Goal: Information Seeking & Learning: Check status

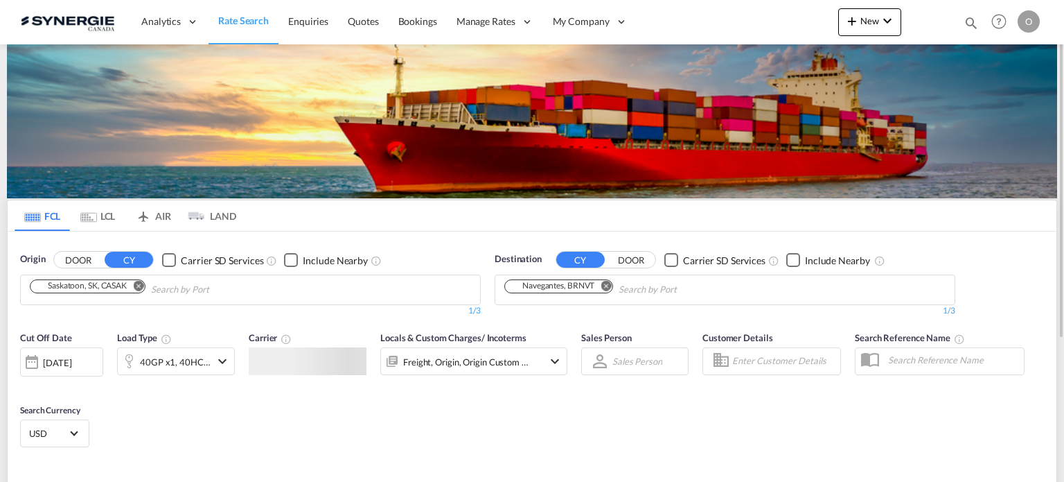
click at [973, 26] on md-icon "icon-magnify" at bounding box center [971, 22] width 15 height 15
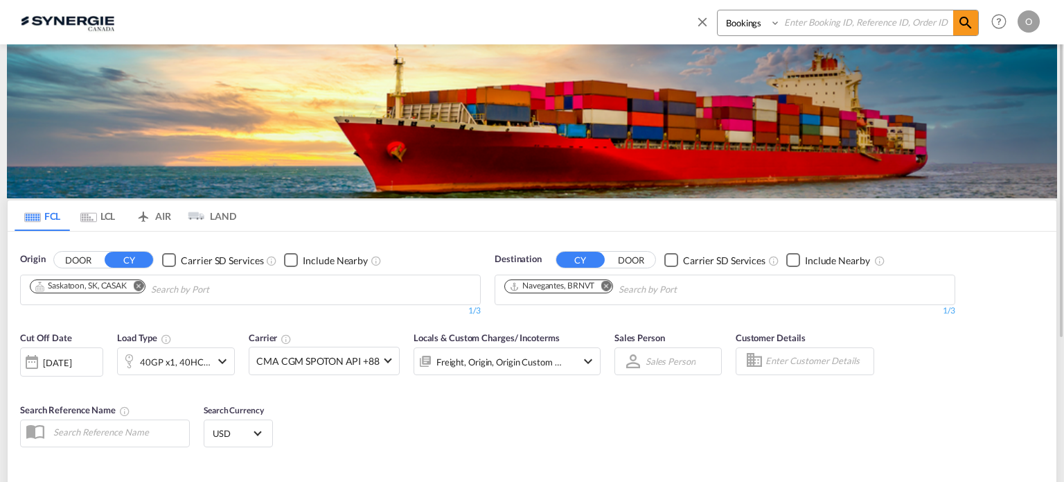
click at [728, 27] on select "Bookings Quotes Enquiries" at bounding box center [751, 22] width 66 height 25
select select "Quotes"
click at [718, 10] on select "Bookings Quotes Enquiries" at bounding box center [751, 22] width 66 height 25
paste input "SYC000012708"
click at [954, 28] on span at bounding box center [966, 22] width 25 height 25
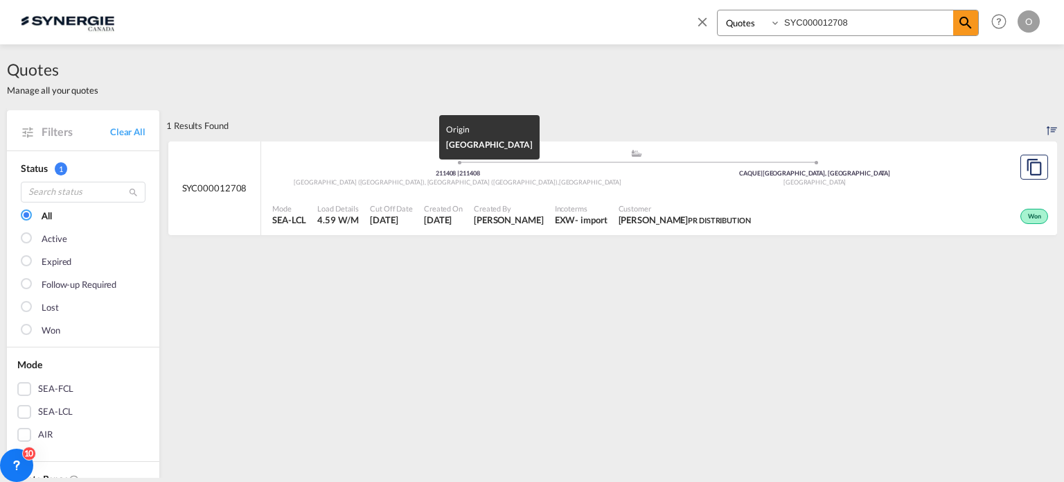
click at [408, 197] on div "Cut Off Date 25 Jun 2025" at bounding box center [391, 214] width 54 height 35
drag, startPoint x: 900, startPoint y: 21, endPoint x: 588, endPoint y: -9, distance: 314.0
click at [588, 0] on html "Analytics Reports Dashboard Rate Search Enquiries Quotes" at bounding box center [532, 241] width 1064 height 482
paste input "440"
type input "SYC000012440"
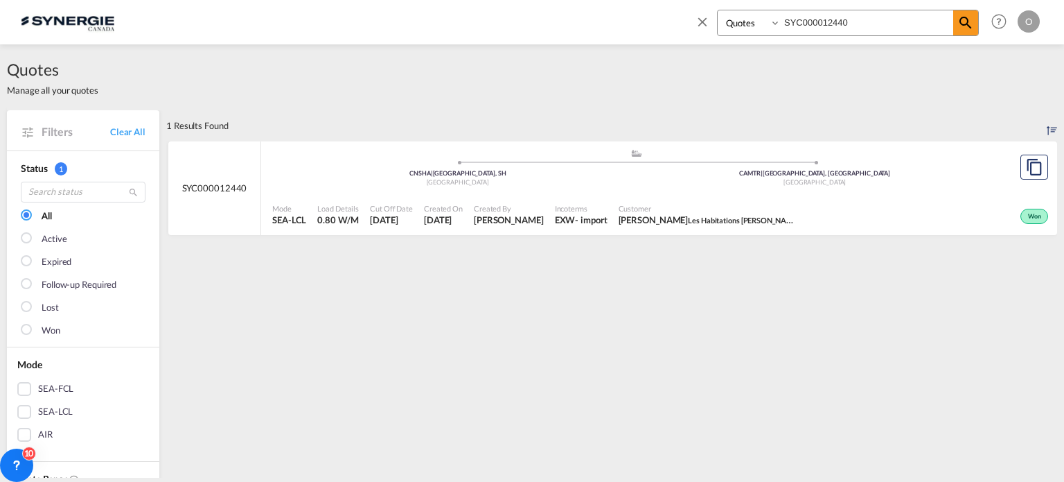
click at [599, 231] on div "Mode SEA-LCL Load Details 0.80 W/M Cut Off Date 16 Jun 2025 Created On 16 Jun 2…" at bounding box center [659, 215] width 796 height 42
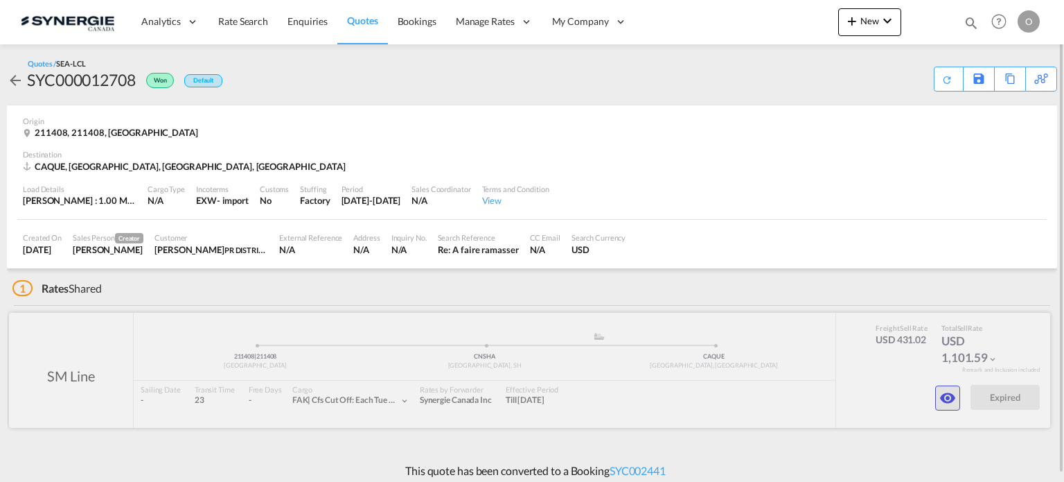
click at [937, 396] on button "button" at bounding box center [947, 397] width 25 height 25
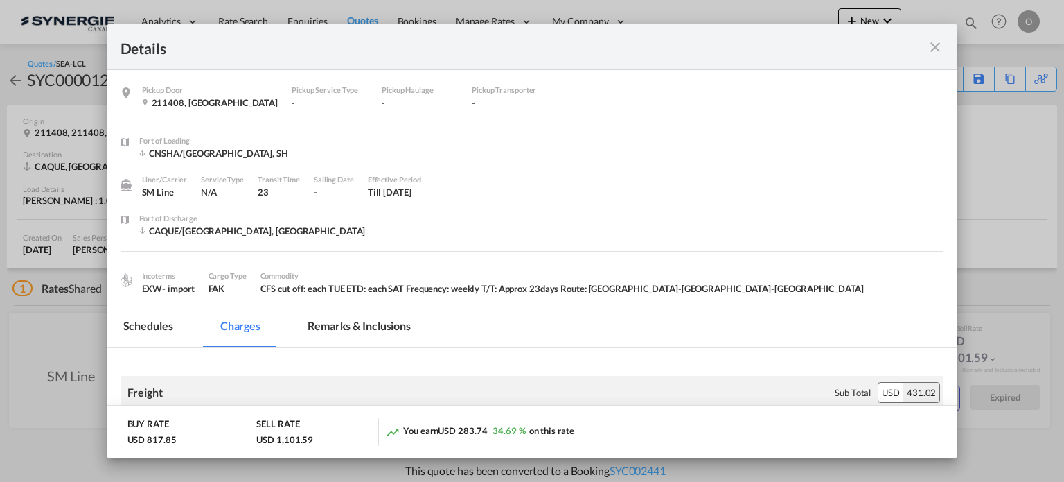
click at [364, 322] on md-tab-item "Remarks & Inclusions" at bounding box center [359, 328] width 137 height 38
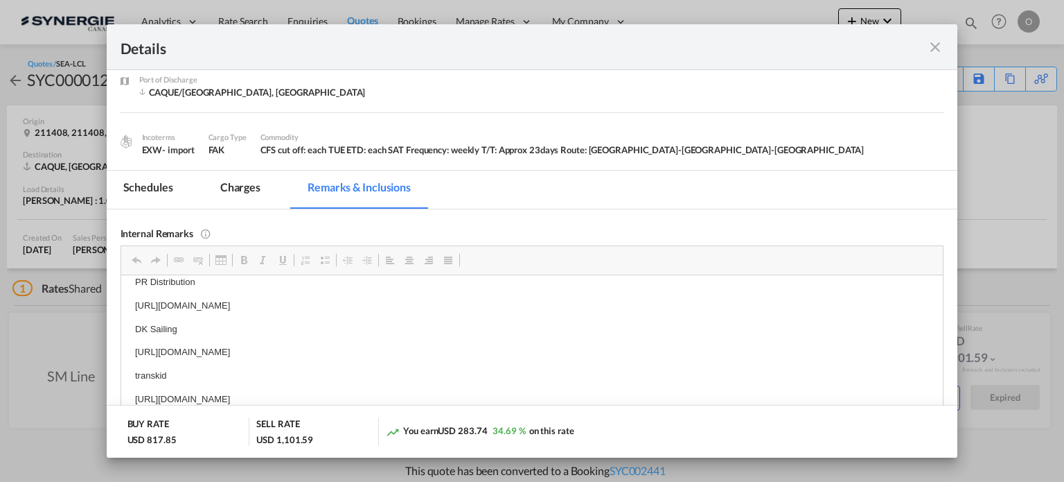
scroll to position [6, 0]
click at [272, 344] on body "PR Distribution https://app.frontapp.com/open/msg_1fva7vtb?key=mqu4qB8xzTuW_dsn…" at bounding box center [531, 348] width 795 height 132
click at [282, 349] on body "PR Distribution https://app.frontapp.com/open/msg_1fva7vtb?key=mqu4qB8xzTuW_dsn…" at bounding box center [531, 348] width 795 height 132
click at [274, 360] on p "https://app.frontapp.com/open/msg_1fw8hpqn?key=F5XxojMIaExKLzRdie3te0FqOQhWiQAD" at bounding box center [531, 359] width 795 height 15
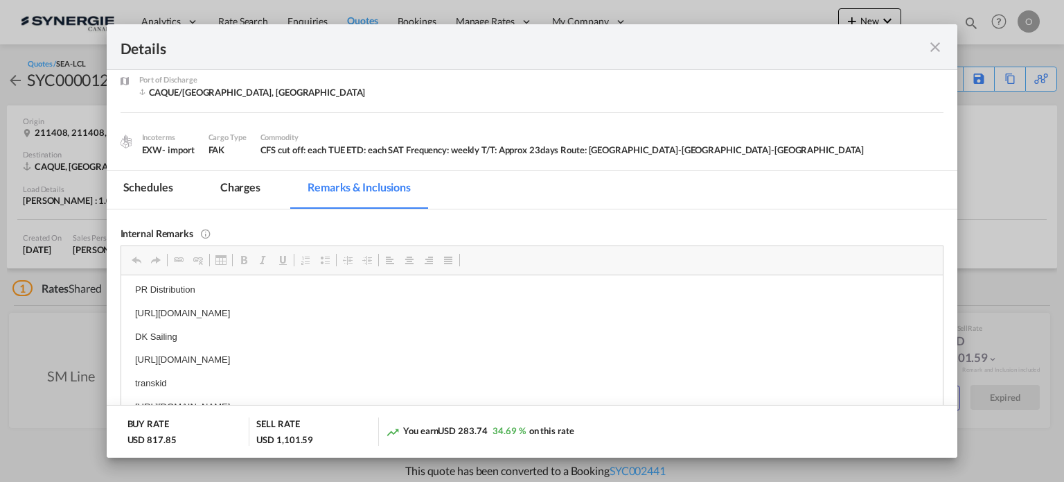
click at [274, 360] on p "https://app.frontapp.com/open/msg_1fw8hpqn?key=F5XxojMIaExKLzRdie3te0FqOQhWiQAD" at bounding box center [531, 359] width 795 height 15
click at [248, 363] on p "https://app.frontapp.com/open/msg_1fw8hpqn?key=F5XxojMIaExKLzRdie3te0FqOQhWiQAD" at bounding box center [531, 359] width 795 height 15
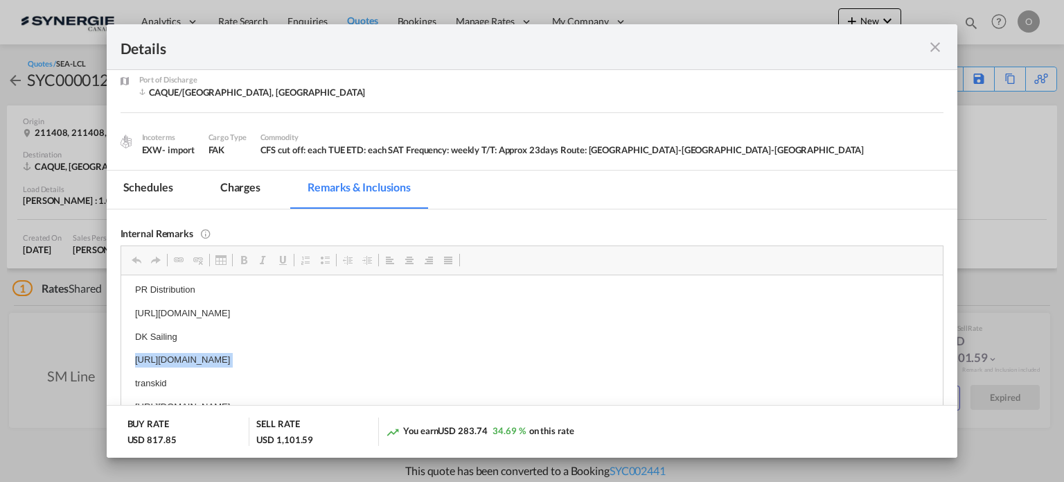
click at [246, 363] on p "https://app.frontapp.com/open/msg_1fw8hpqn?key=F5XxojMIaExKLzRdie3te0FqOQhWiQAD" at bounding box center [531, 359] width 795 height 15
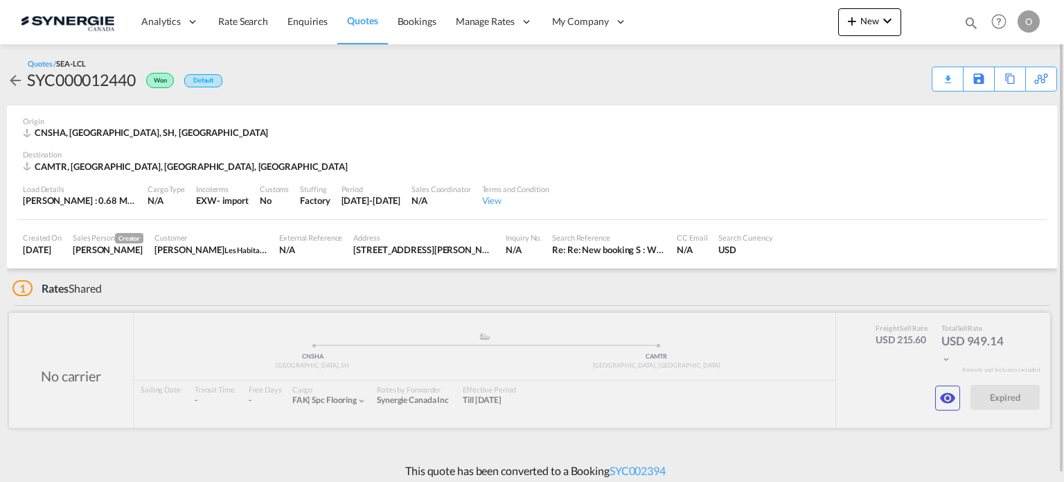
click at [970, 396] on div at bounding box center [530, 370] width 1042 height 115
click at [955, 398] on md-icon "icon-eye" at bounding box center [948, 397] width 17 height 17
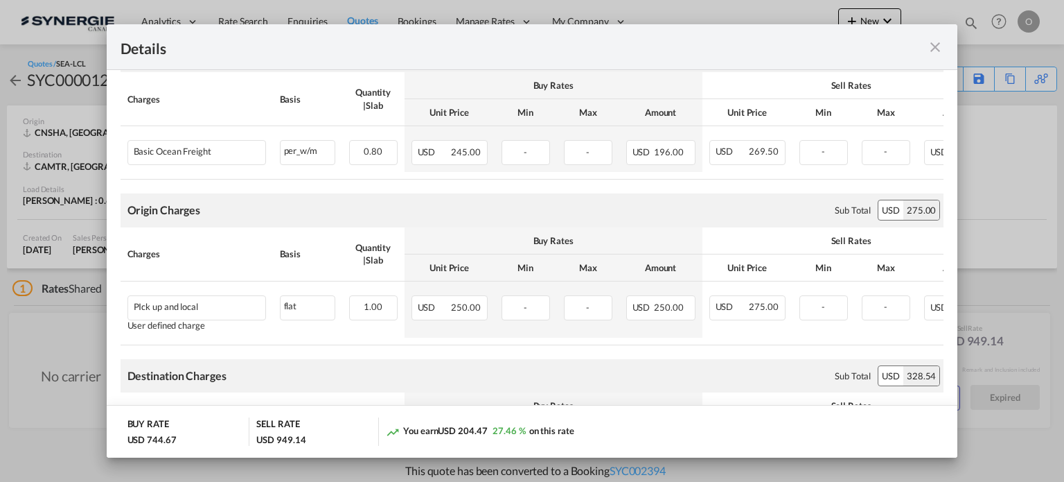
scroll to position [277, 0]
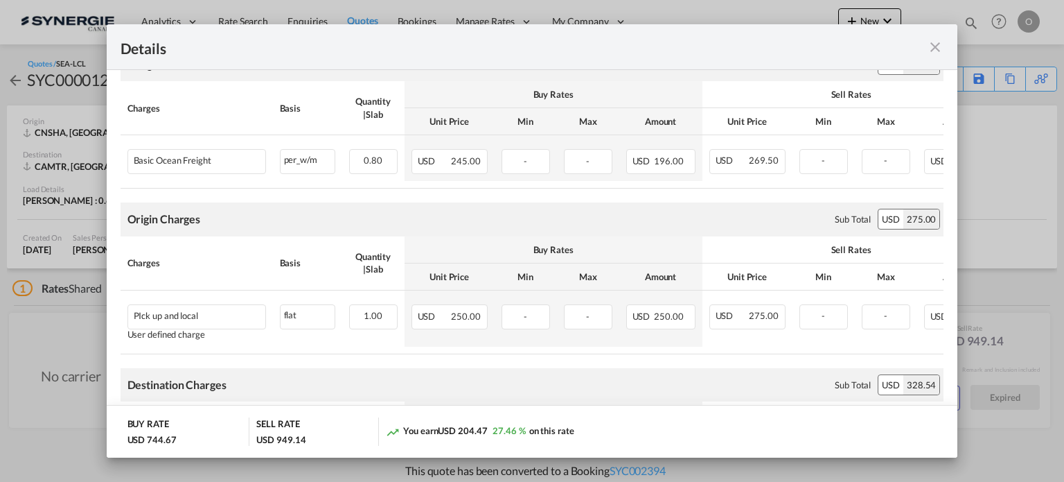
drag, startPoint x: 745, startPoint y: 361, endPoint x: 801, endPoint y: 361, distance: 56.1
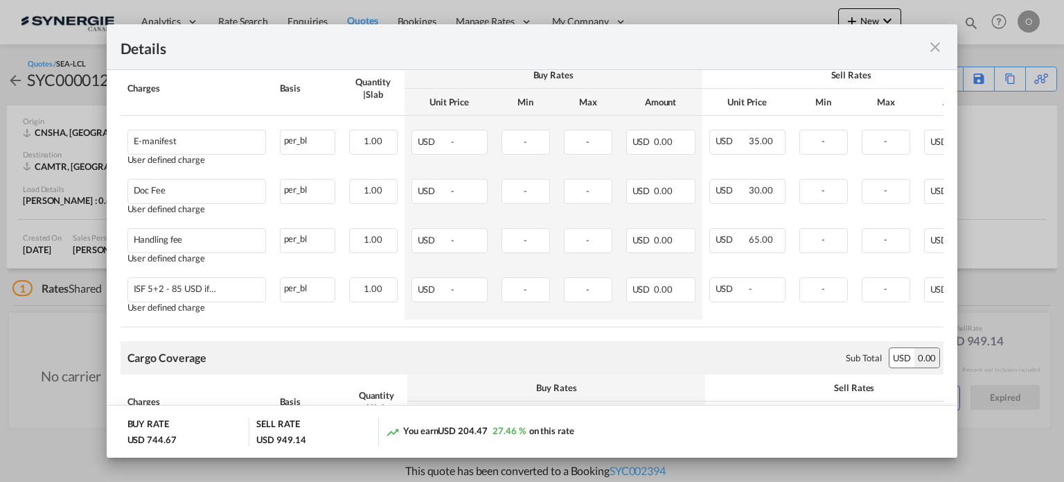
scroll to position [963, 0]
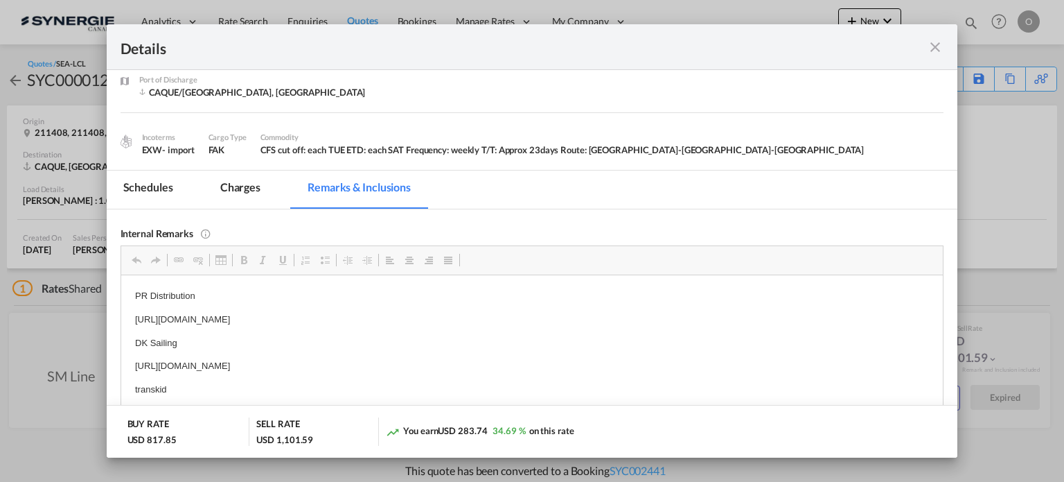
scroll to position [6, 0]
click at [947, 48] on div "Details" at bounding box center [533, 47] width 852 height 46
click at [922, 44] on div "Pickup Door ..." at bounding box center [903, 46] width 82 height 17
click at [940, 49] on md-icon "icon-close fg-AAA8AD m-0 cursor" at bounding box center [935, 47] width 17 height 17
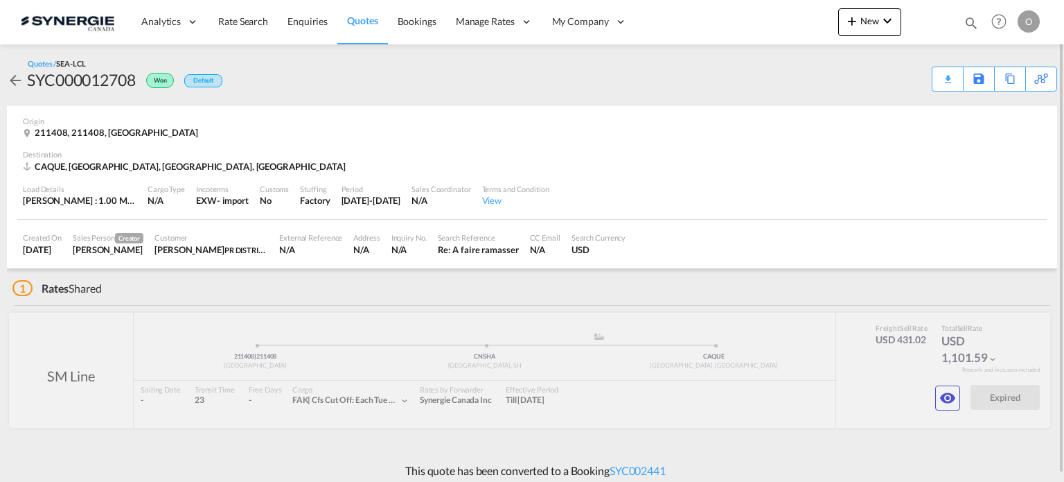
click at [967, 20] on md-icon "icon-magnify" at bounding box center [971, 22] width 15 height 15
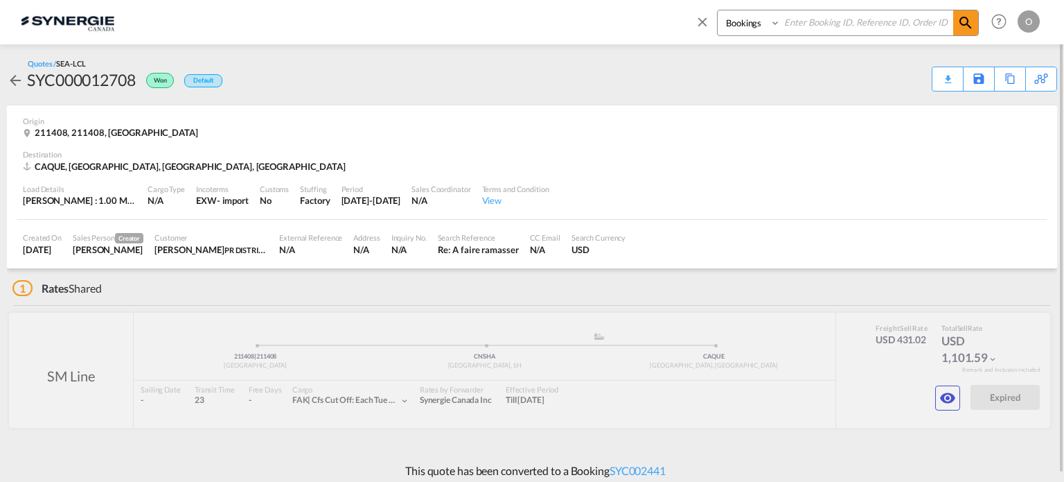
click at [702, 27] on md-icon "icon-close" at bounding box center [702, 21] width 15 height 15
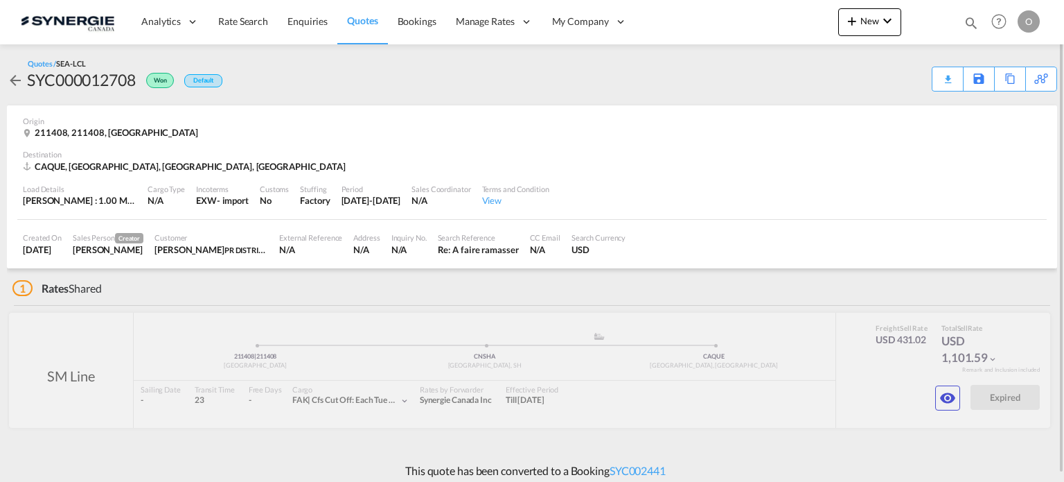
drag, startPoint x: 255, startPoint y: 17, endPoint x: 351, endPoint y: 41, distance: 99.2
click at [255, 17] on span "Rate Search" at bounding box center [243, 21] width 50 height 12
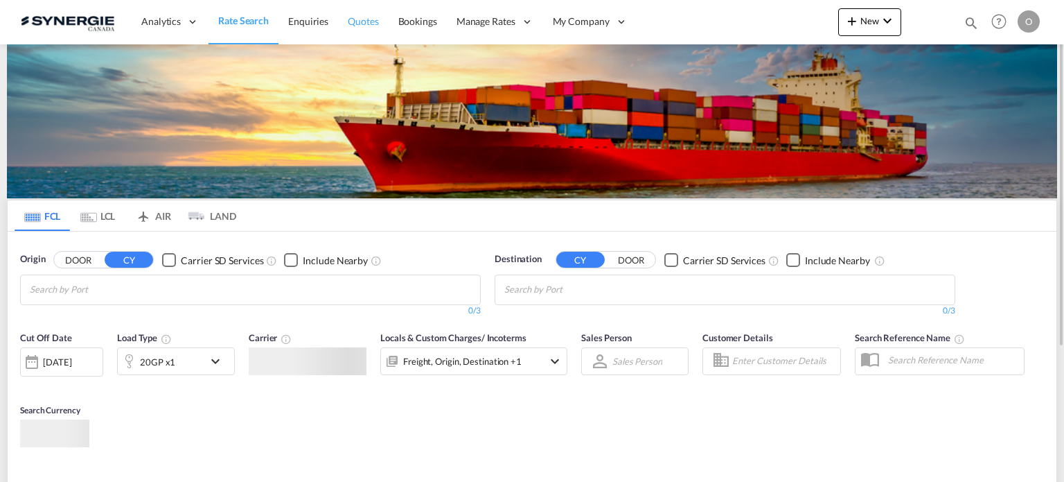
click at [364, 22] on span "Quotes" at bounding box center [363, 21] width 30 height 12
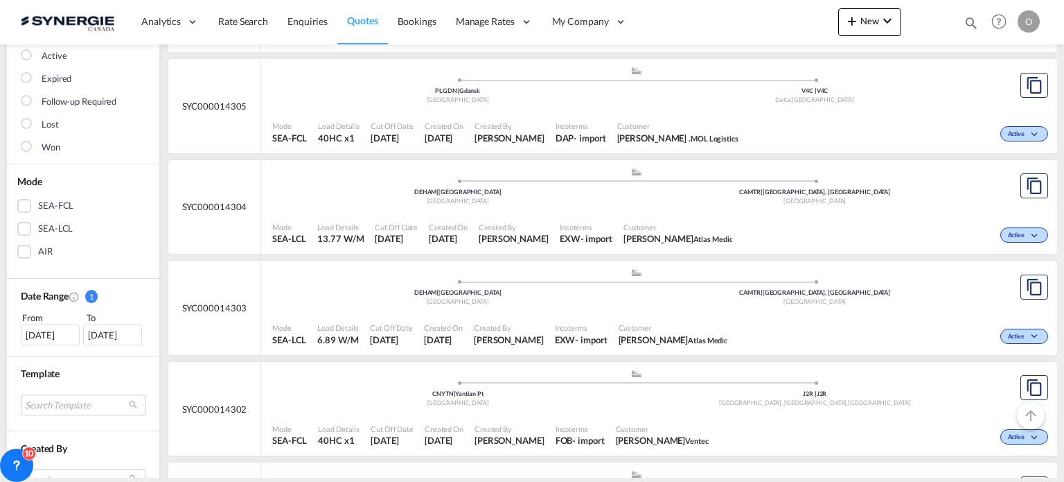
scroll to position [208, 0]
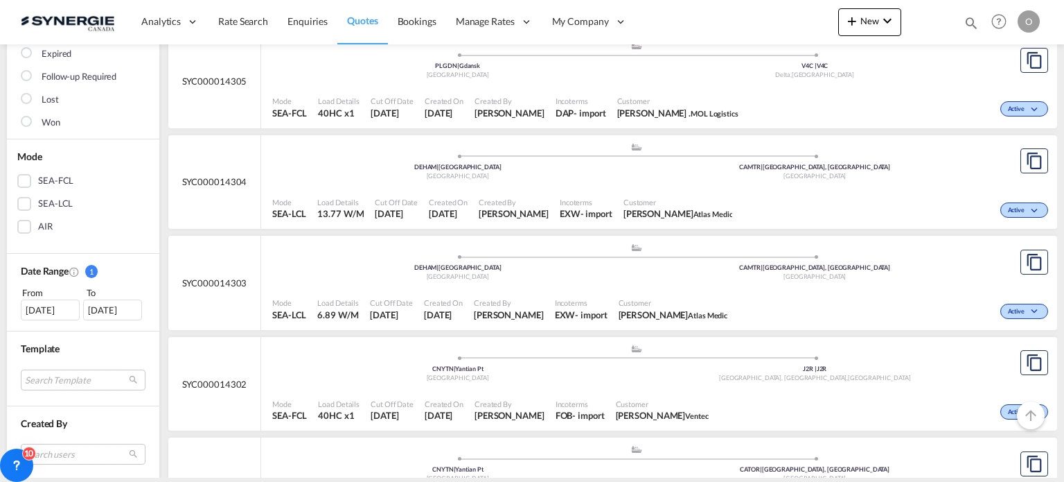
click at [55, 310] on div "26 Jul 2025" at bounding box center [50, 309] width 59 height 21
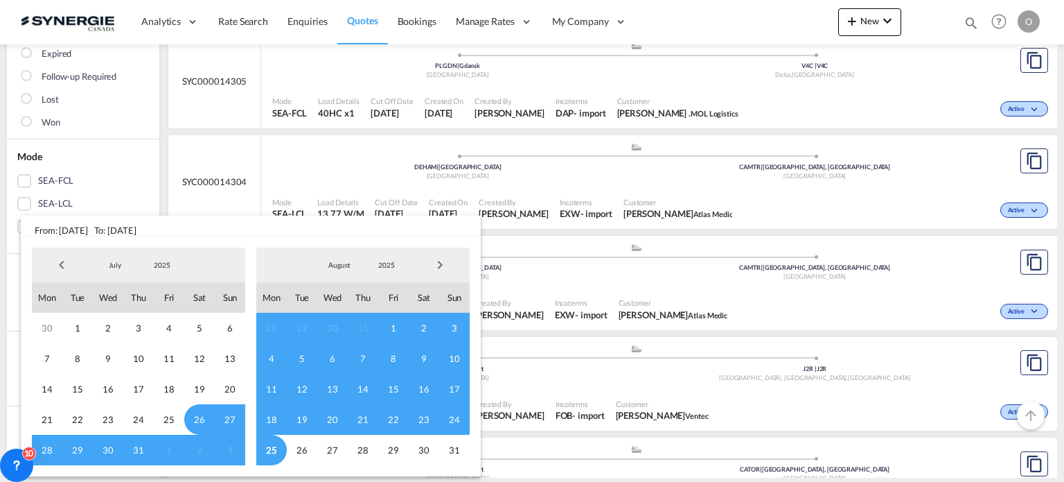
click at [64, 265] on span "Previous Month" at bounding box center [62, 265] width 28 height 28
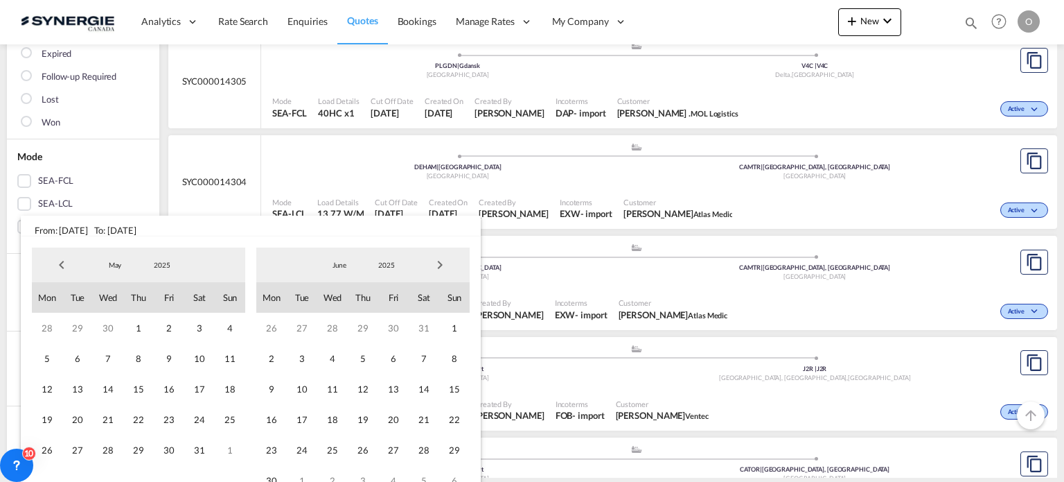
click at [64, 265] on span "Previous Month" at bounding box center [62, 265] width 28 height 28
click at [72, 329] on span "1" at bounding box center [77, 328] width 30 height 30
click at [438, 263] on span "Next Month" at bounding box center [440, 265] width 28 height 28
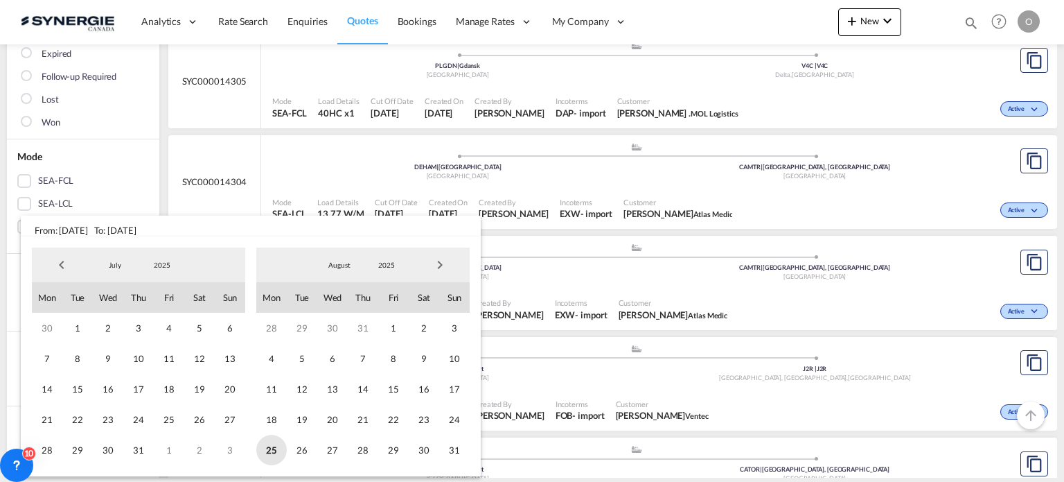
click at [279, 447] on span "25" at bounding box center [271, 449] width 30 height 30
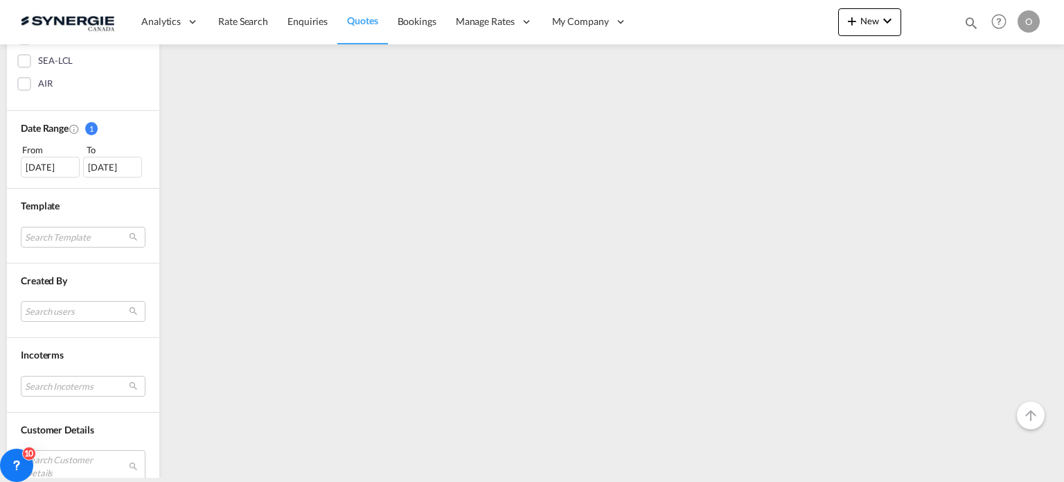
scroll to position [416, 0]
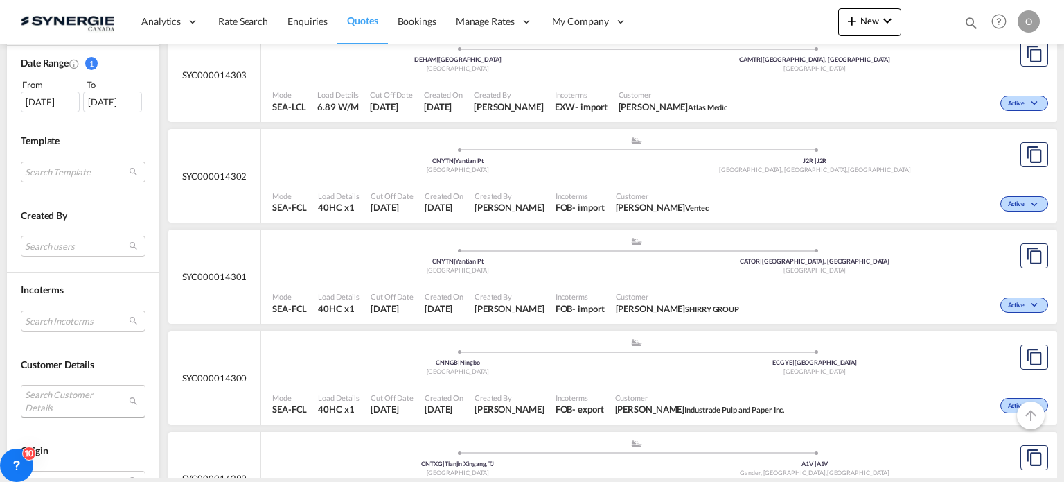
click at [96, 393] on md-select "Search Customer Details user name user dariusz frankowski . d.frankowski@mol-lo…" at bounding box center [83, 401] width 125 height 32
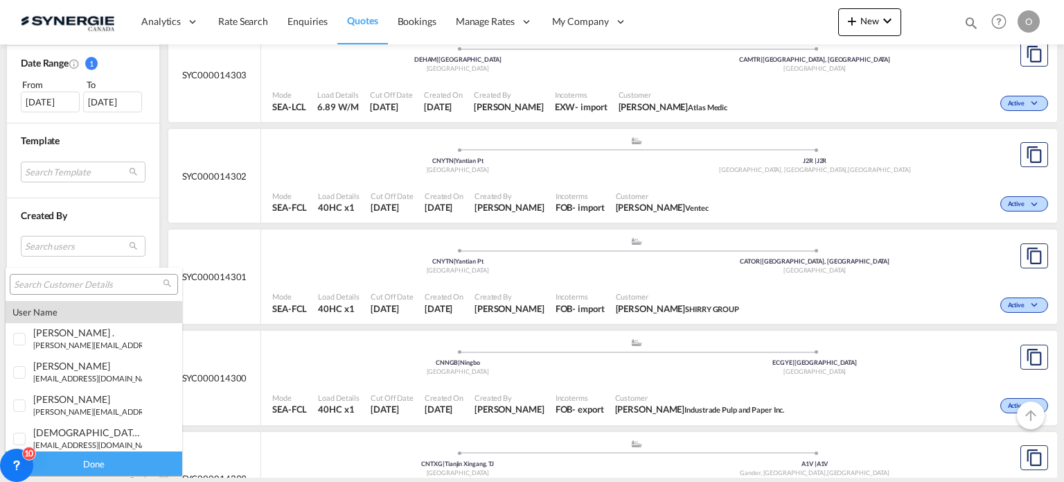
type md-option "[object Object]"
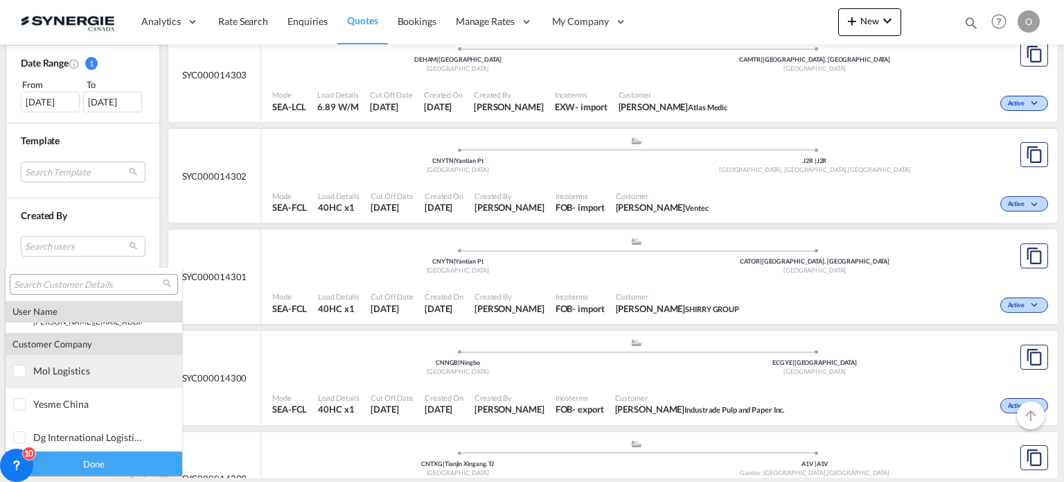
type md-option "[object Object]"
click at [81, 283] on input "search" at bounding box center [88, 285] width 149 height 12
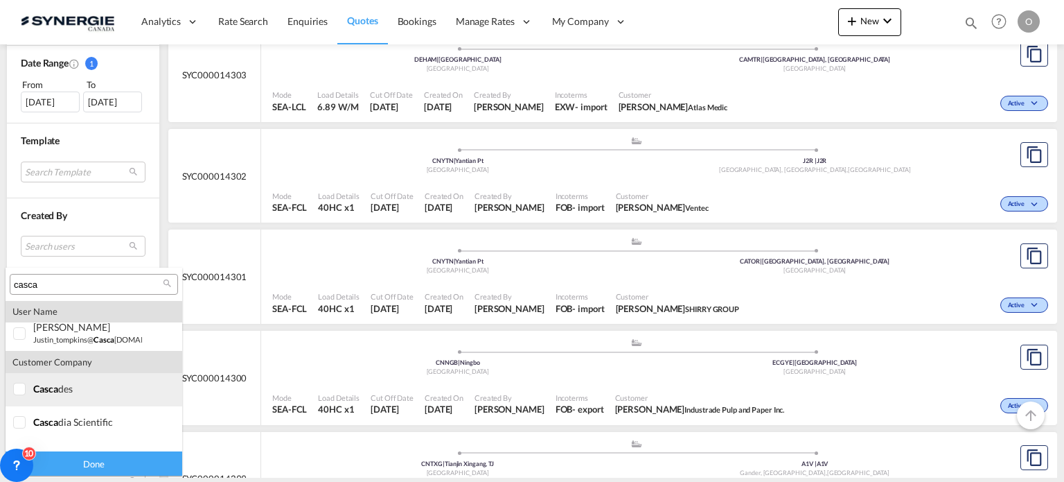
scroll to position [160, 0]
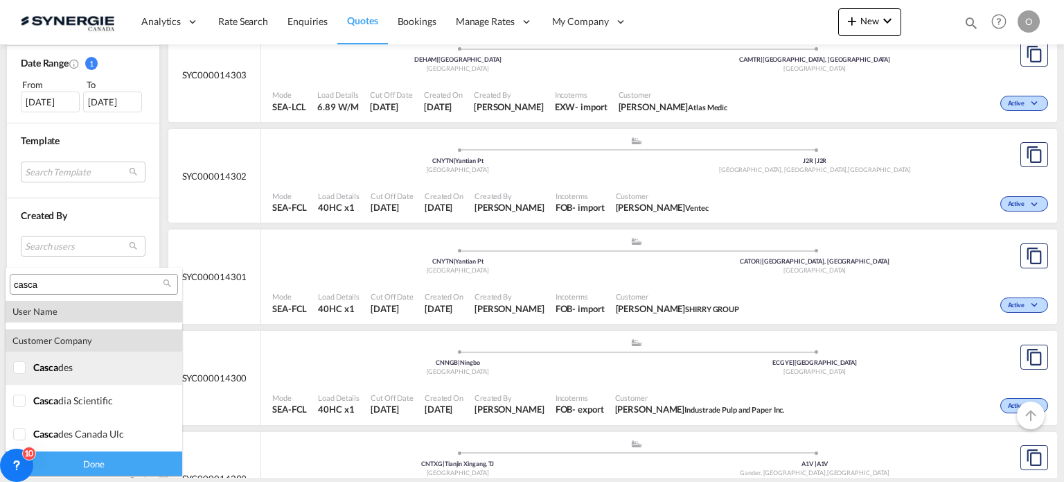
type input "casca"
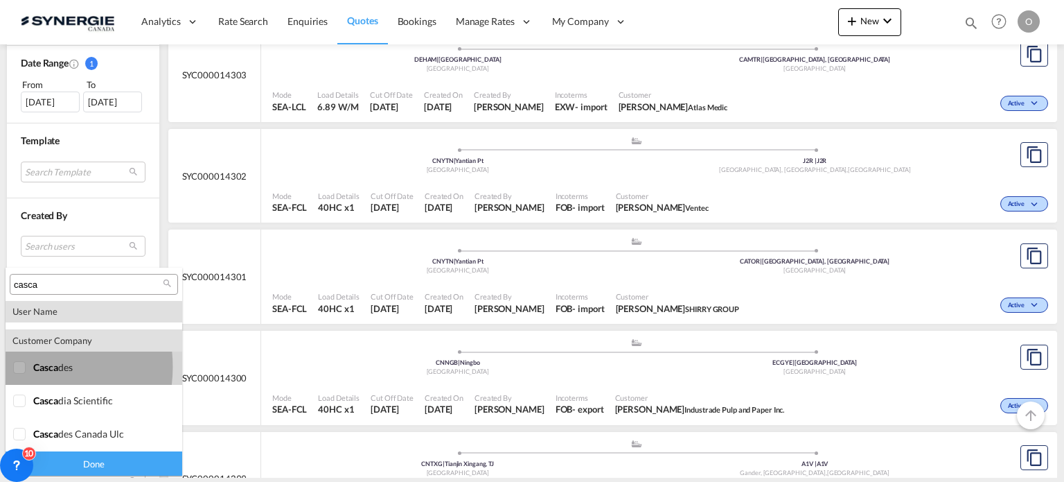
click at [20, 367] on div at bounding box center [20, 368] width 14 height 14
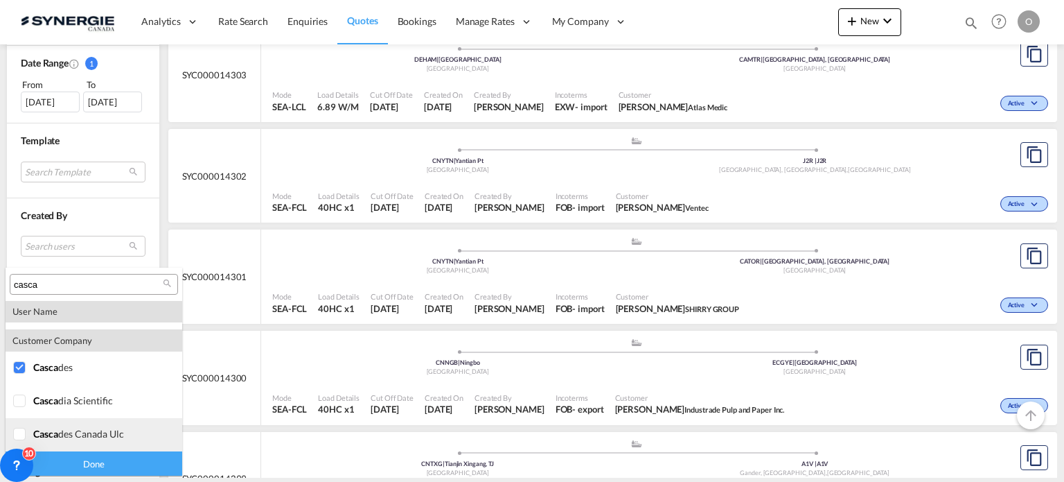
click at [15, 436] on div at bounding box center [20, 435] width 14 height 14
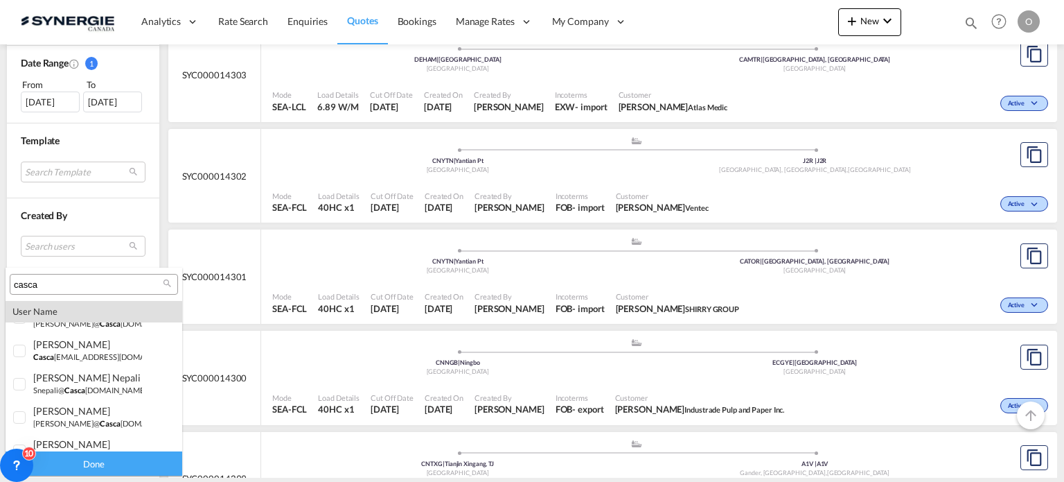
scroll to position [0, 0]
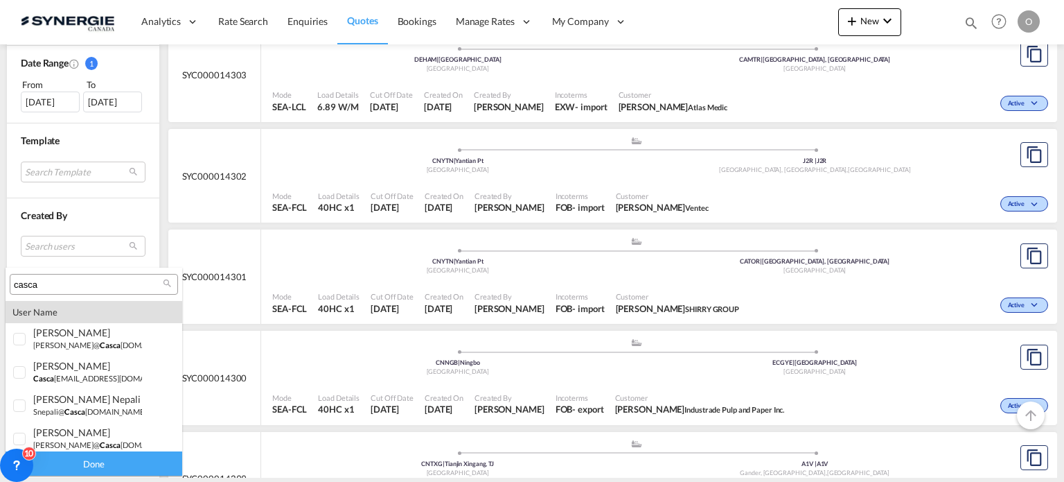
click at [114, 471] on div "Done" at bounding box center [94, 463] width 177 height 24
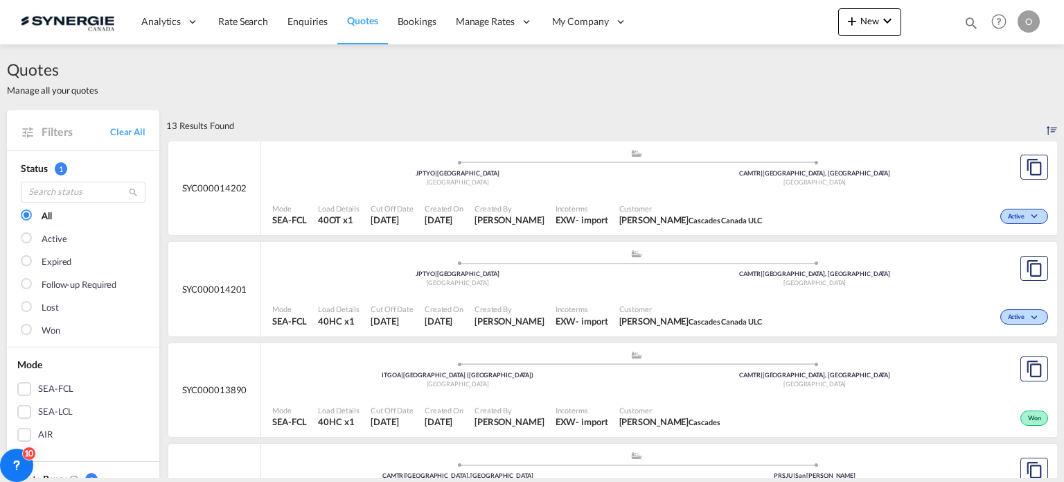
click at [446, 196] on div "Mode SEA-FCL Load Details 40OT x1 Cut Off Date 20 Aug 2025 Created On 20 Aug 20…" at bounding box center [659, 215] width 796 height 42
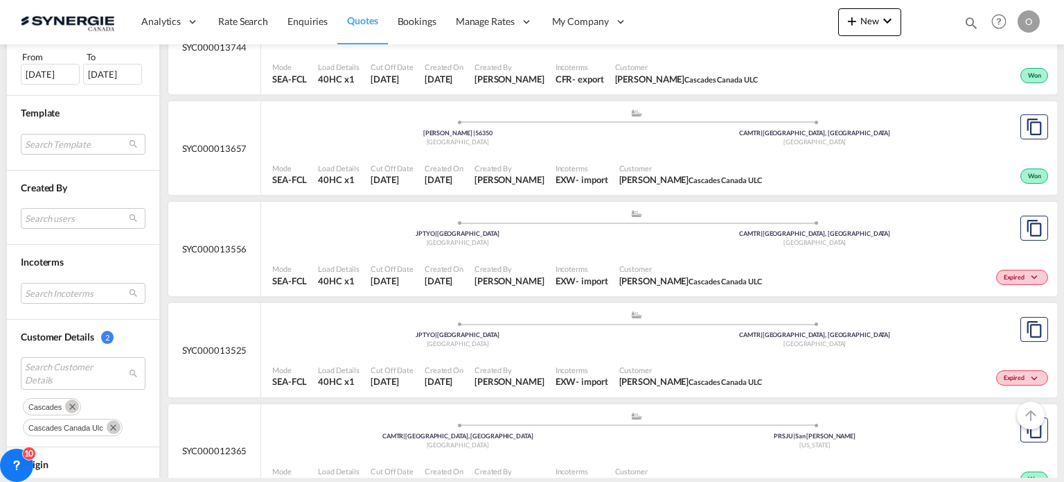
scroll to position [485, 0]
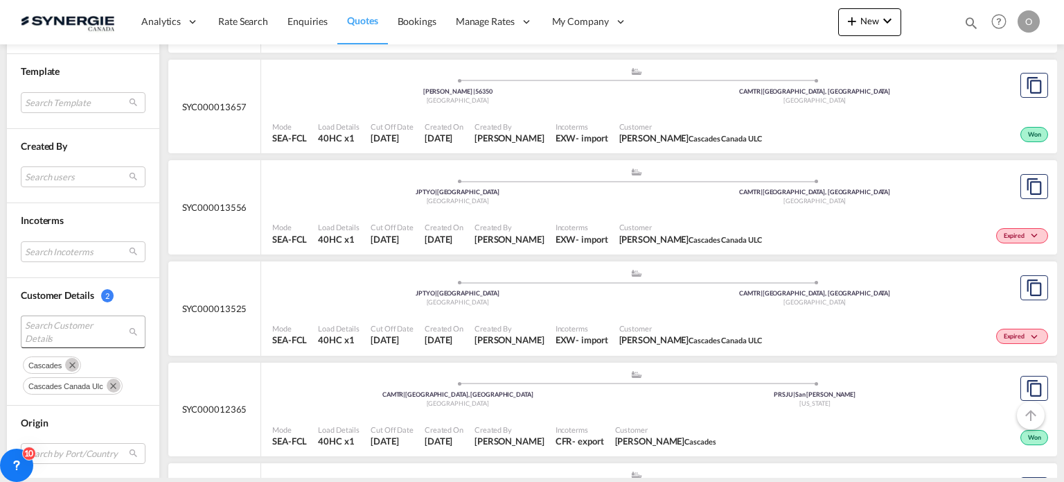
click at [100, 329] on span "Search Customer Details" at bounding box center [72, 331] width 95 height 25
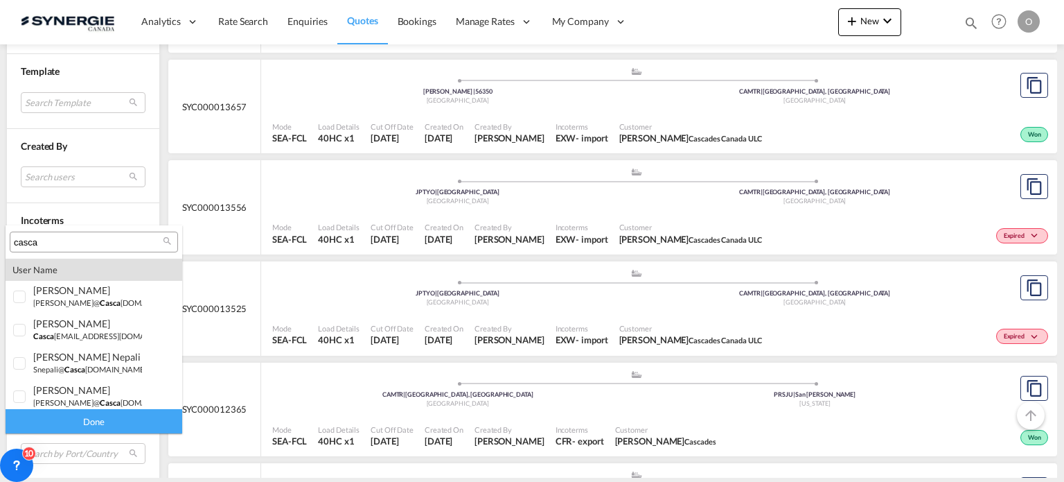
scroll to position [157, 0]
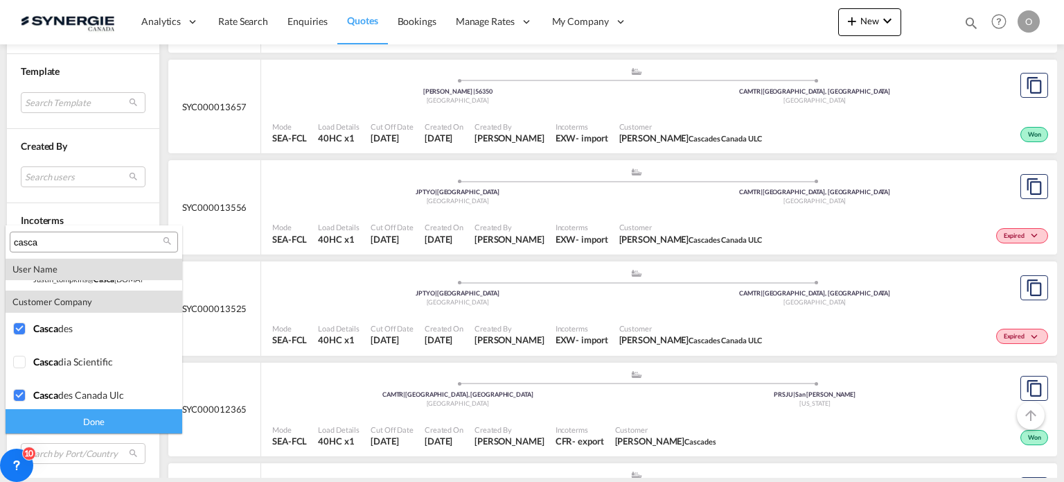
type md-option "[object Object]"
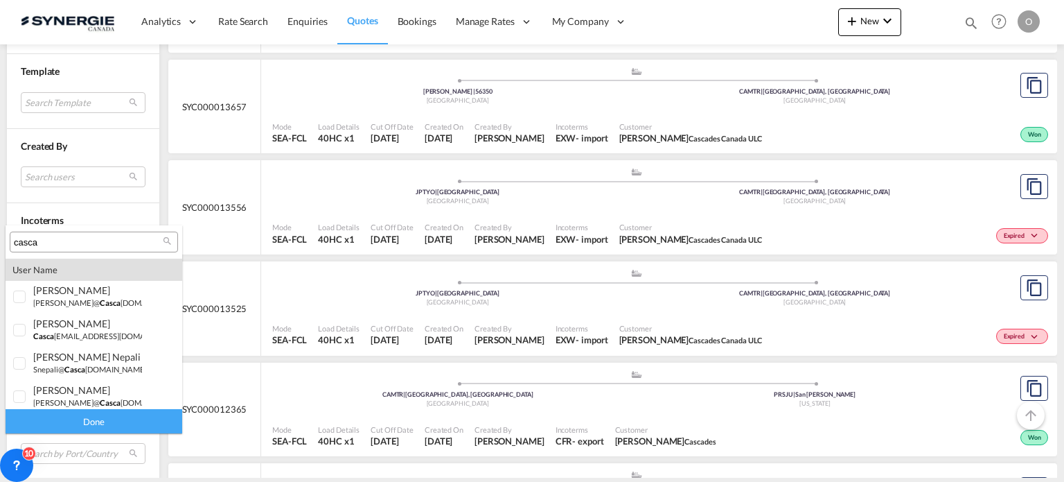
scroll to position [160, 0]
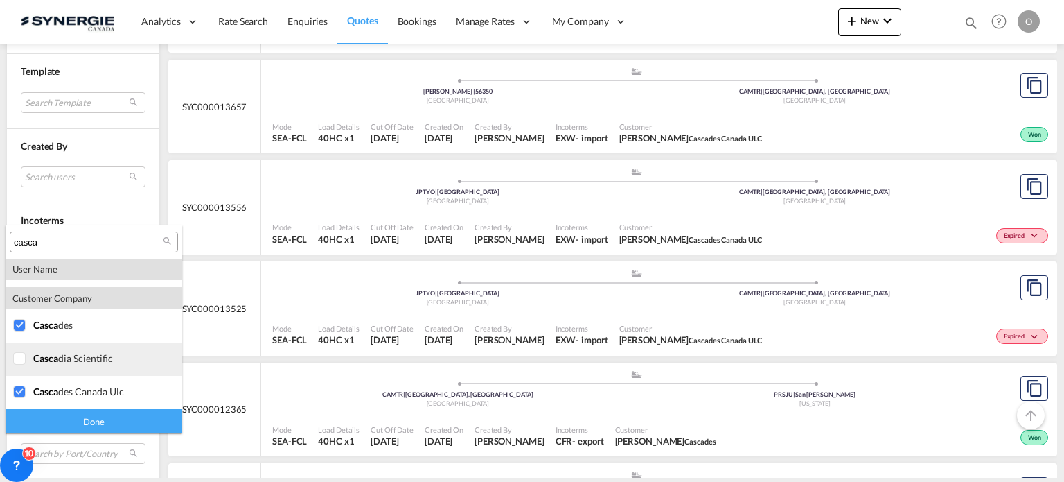
click at [109, 360] on div "casca dia scientific" at bounding box center [87, 358] width 109 height 12
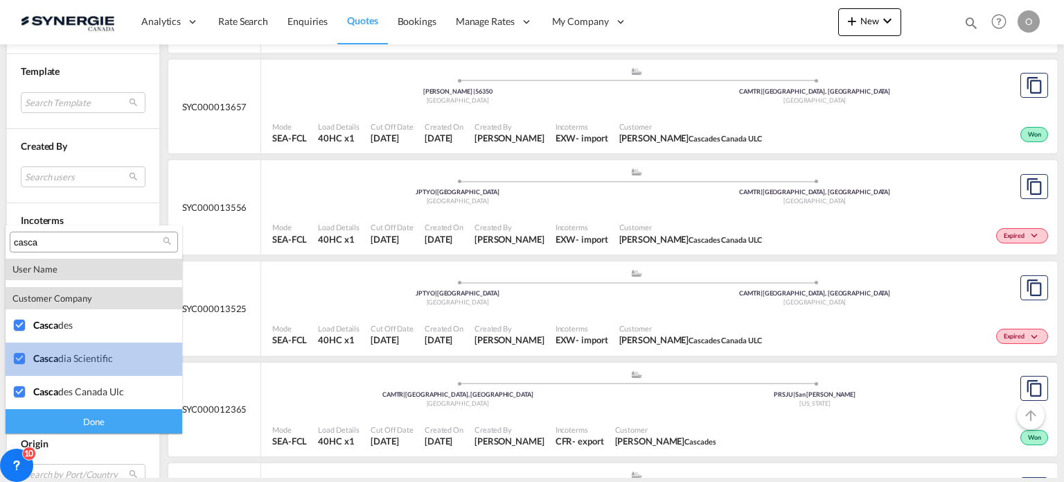
click at [109, 360] on div "casca dia scientific" at bounding box center [87, 358] width 109 height 12
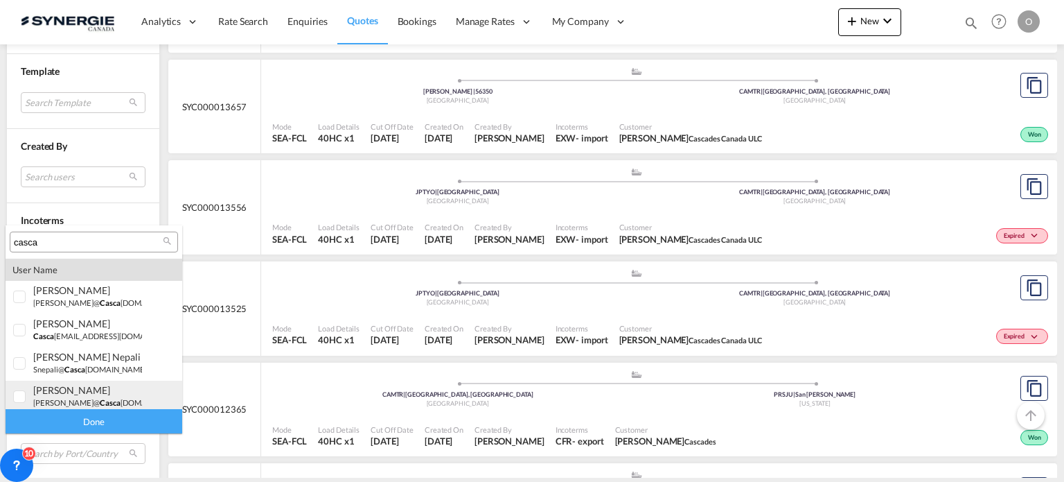
scroll to position [69, 0]
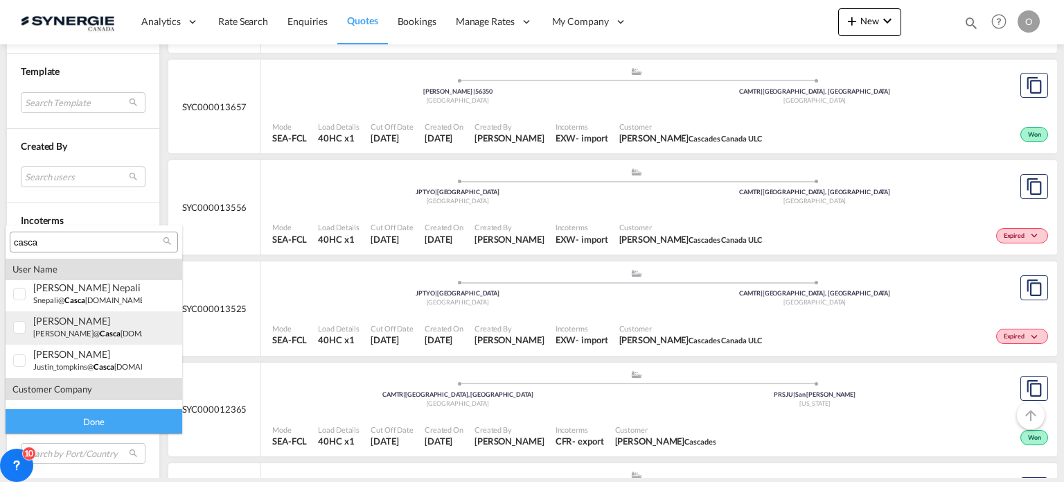
click at [47, 321] on div "jessica Leblanc" at bounding box center [87, 321] width 109 height 12
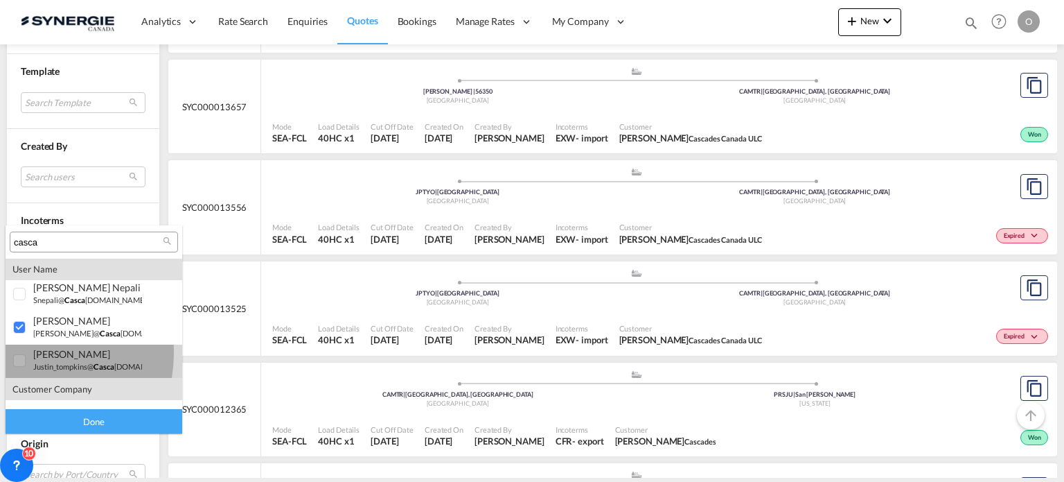
click at [21, 354] on div at bounding box center [20, 361] width 14 height 14
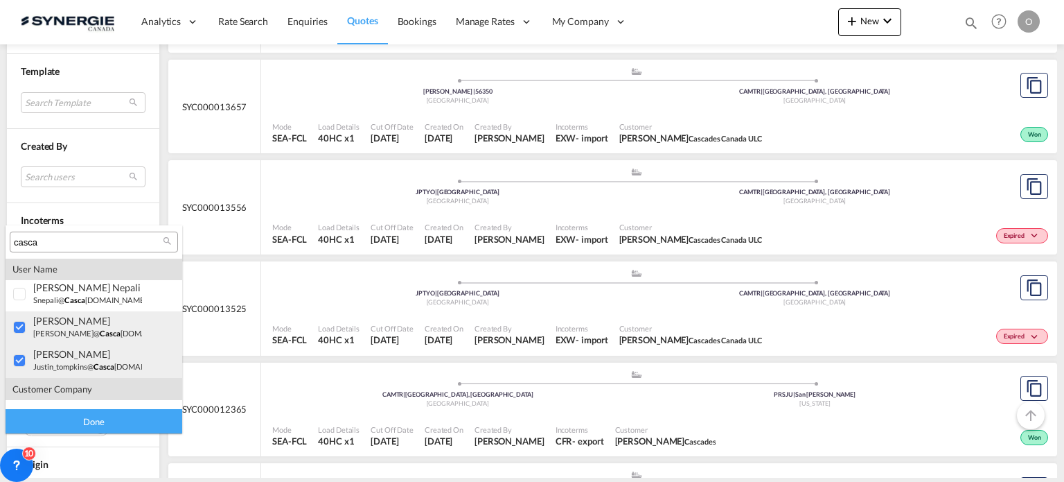
scroll to position [0, 0]
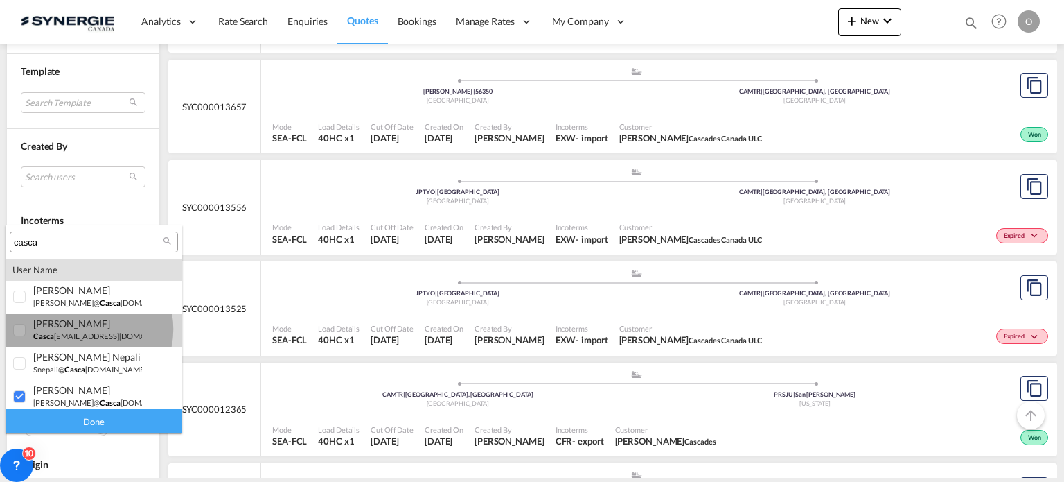
click at [86, 329] on div "justins Tompkins casca des@service-now.com | casca des" at bounding box center [87, 329] width 109 height 24
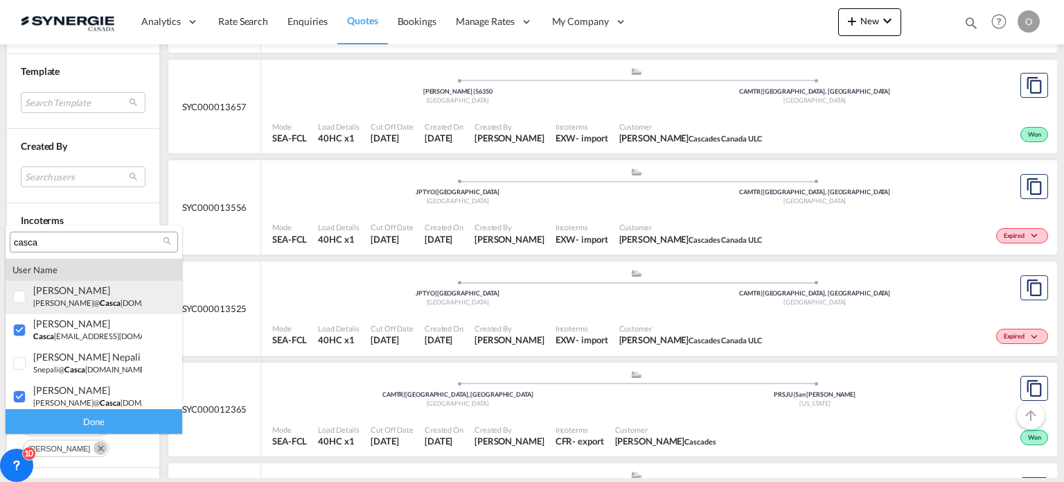
click at [27, 296] on div at bounding box center [20, 297] width 14 height 14
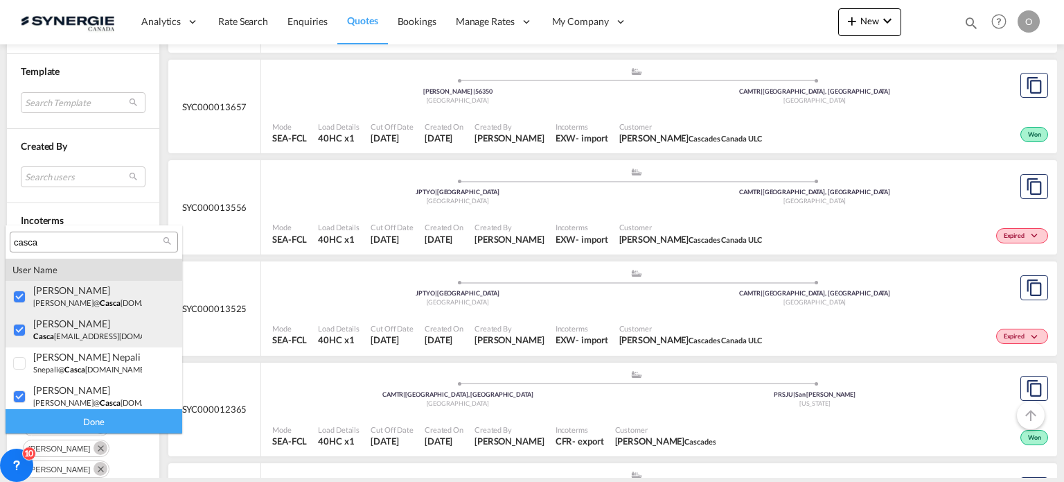
scroll to position [139, 0]
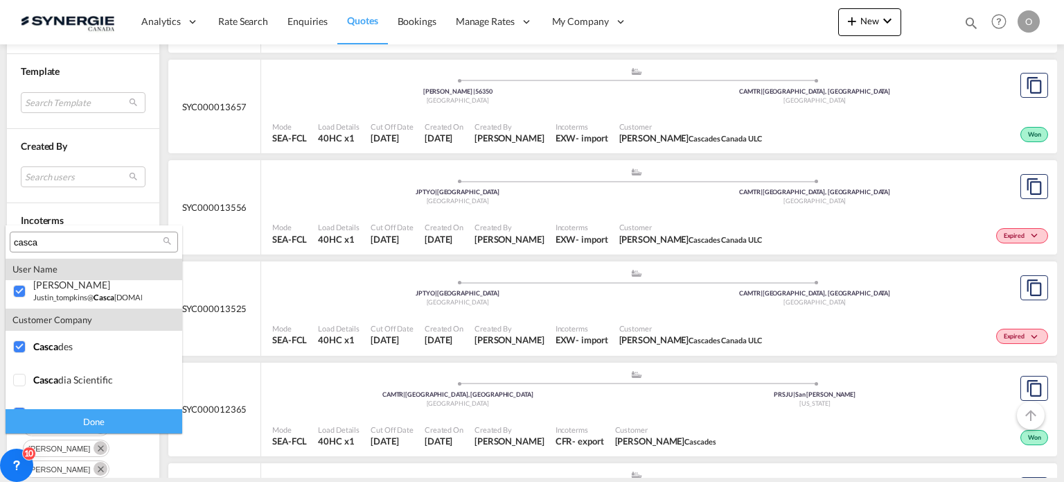
click at [125, 421] on div "Done" at bounding box center [94, 421] width 177 height 24
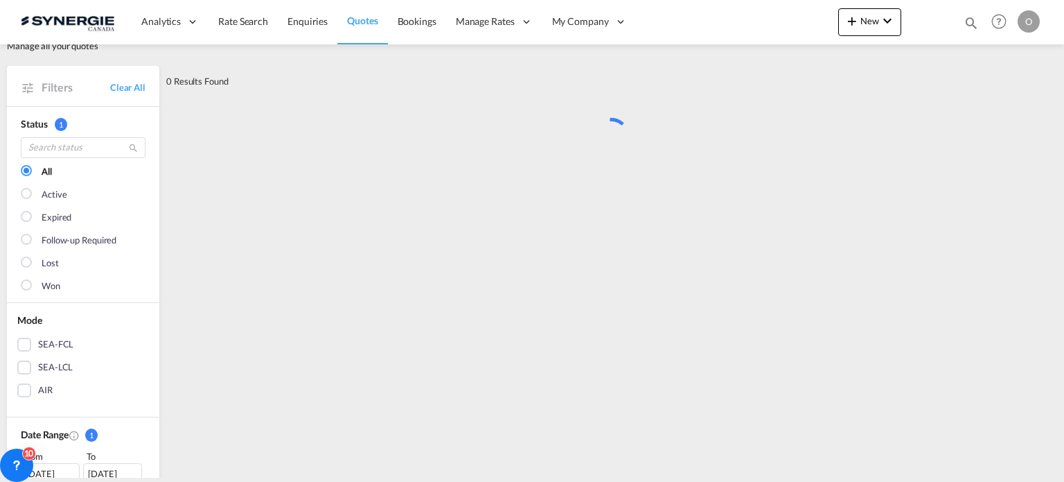
scroll to position [0, 0]
